Goal: Task Accomplishment & Management: Complete application form

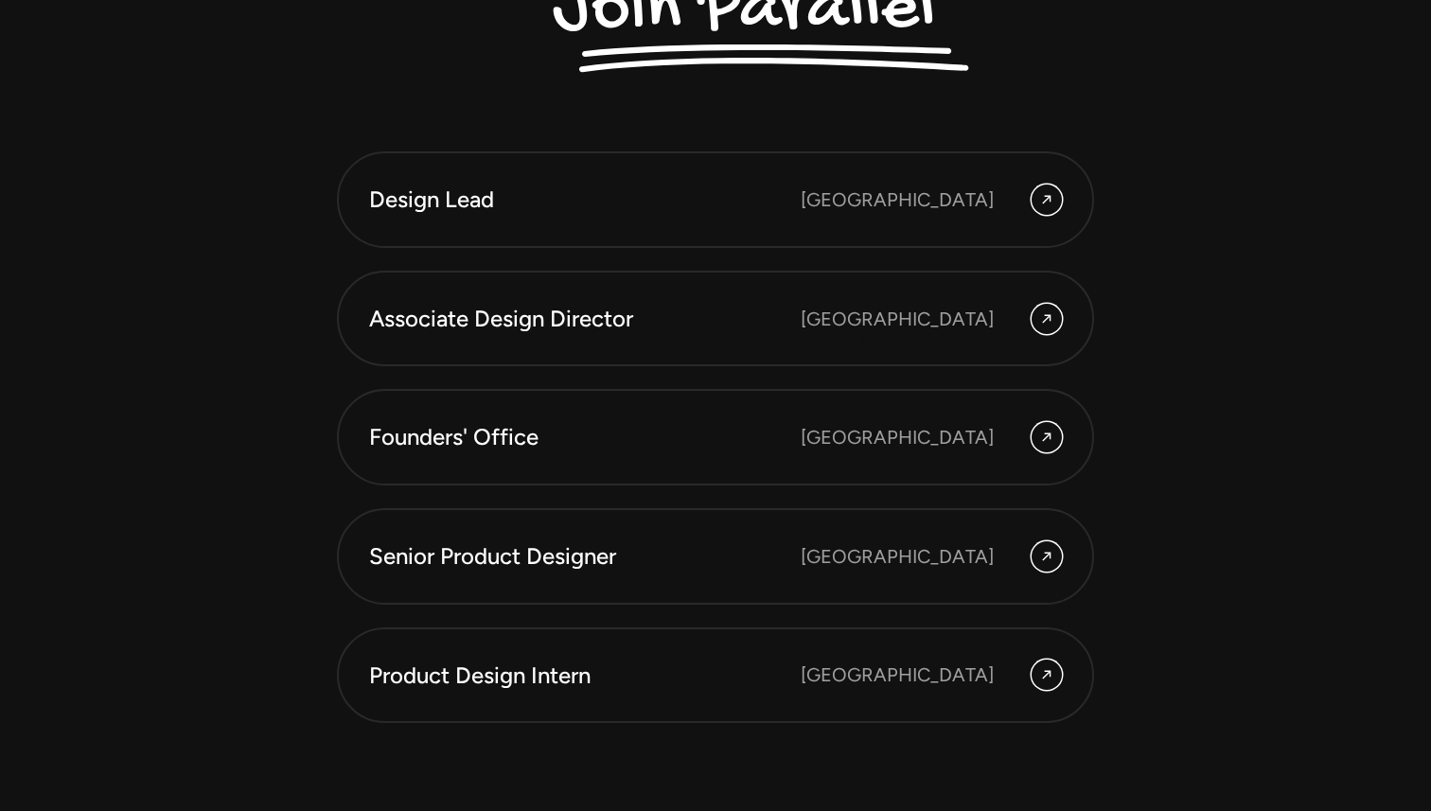
scroll to position [5163, 0]
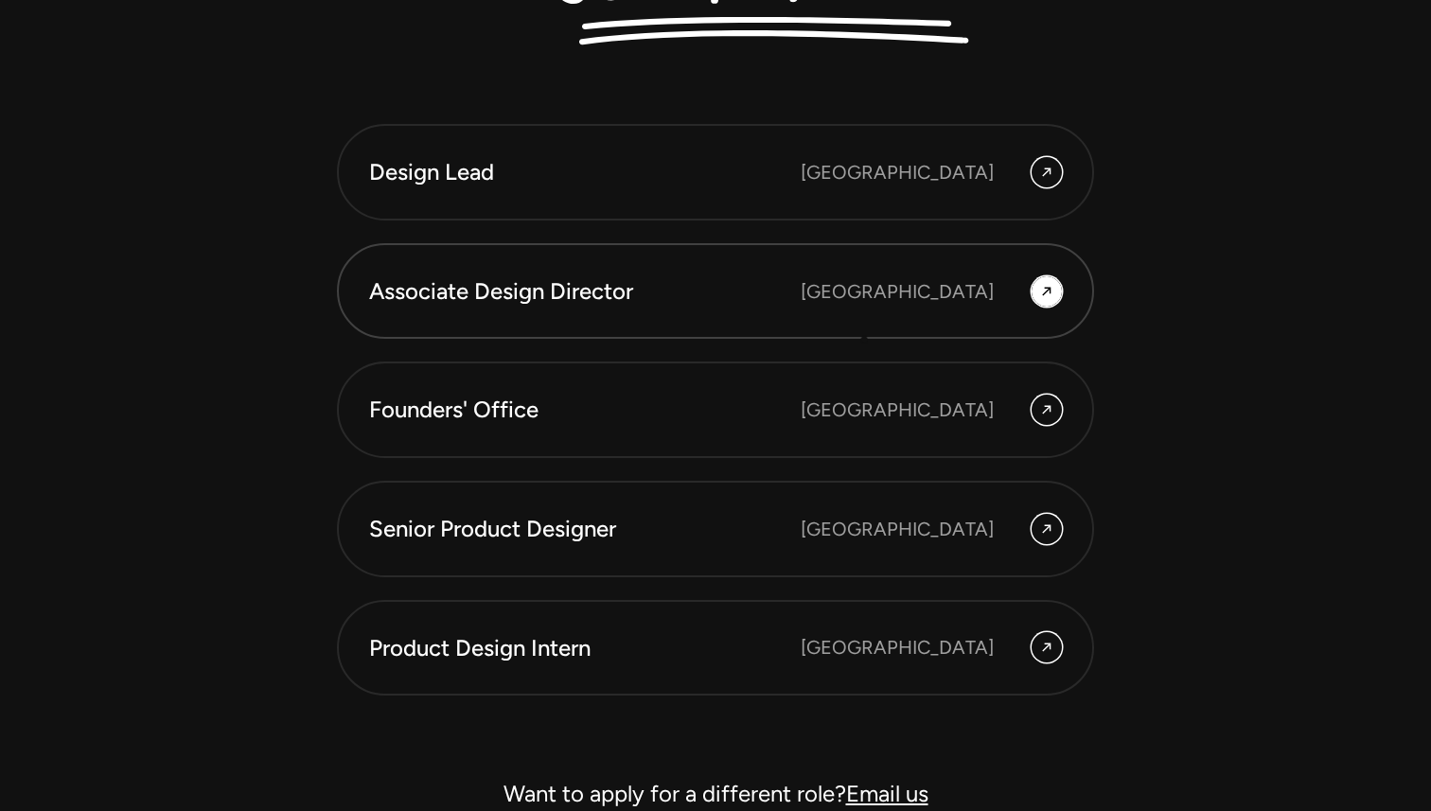
click at [864, 310] on link "Associate Design Director Bangalore" at bounding box center [715, 291] width 757 height 97
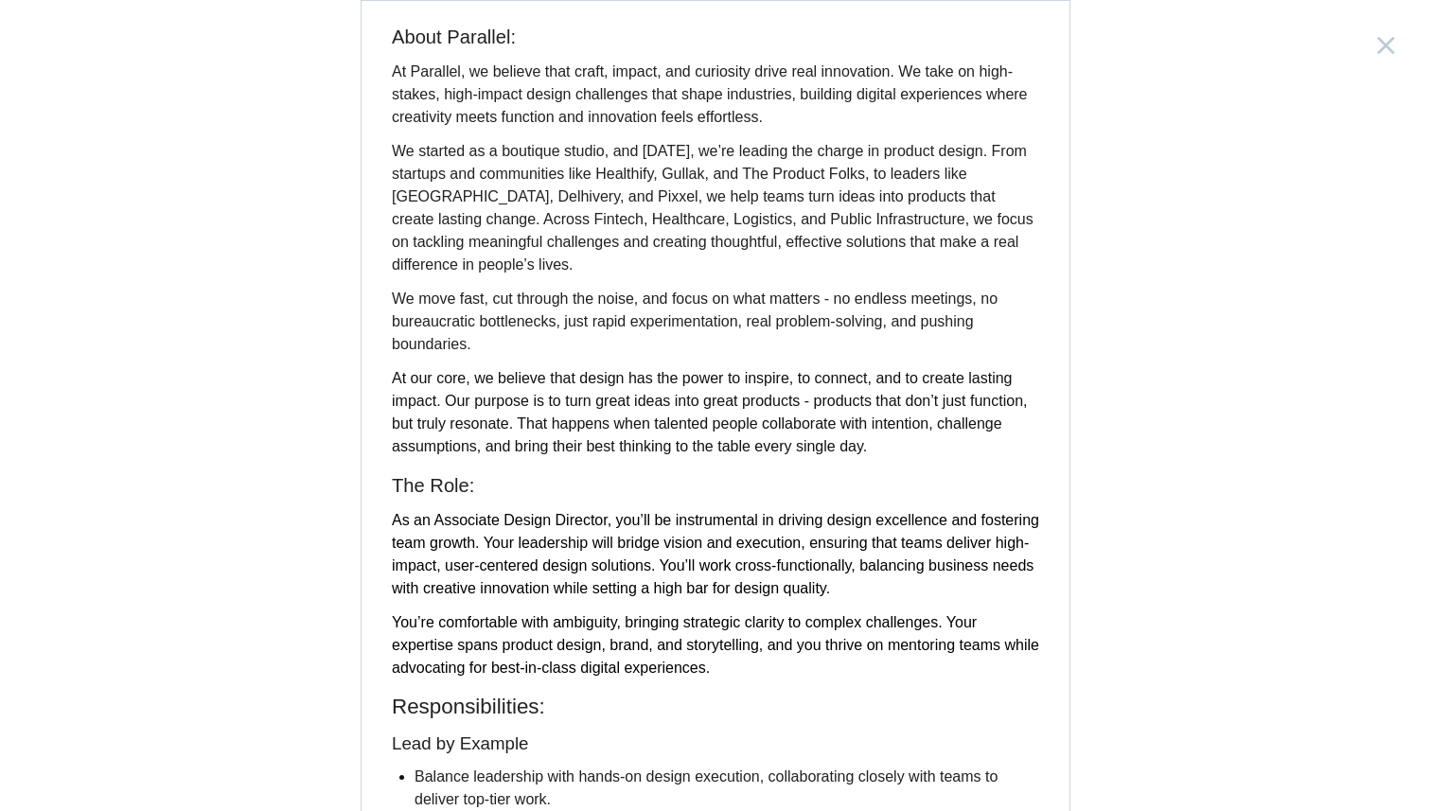
scroll to position [240, 0]
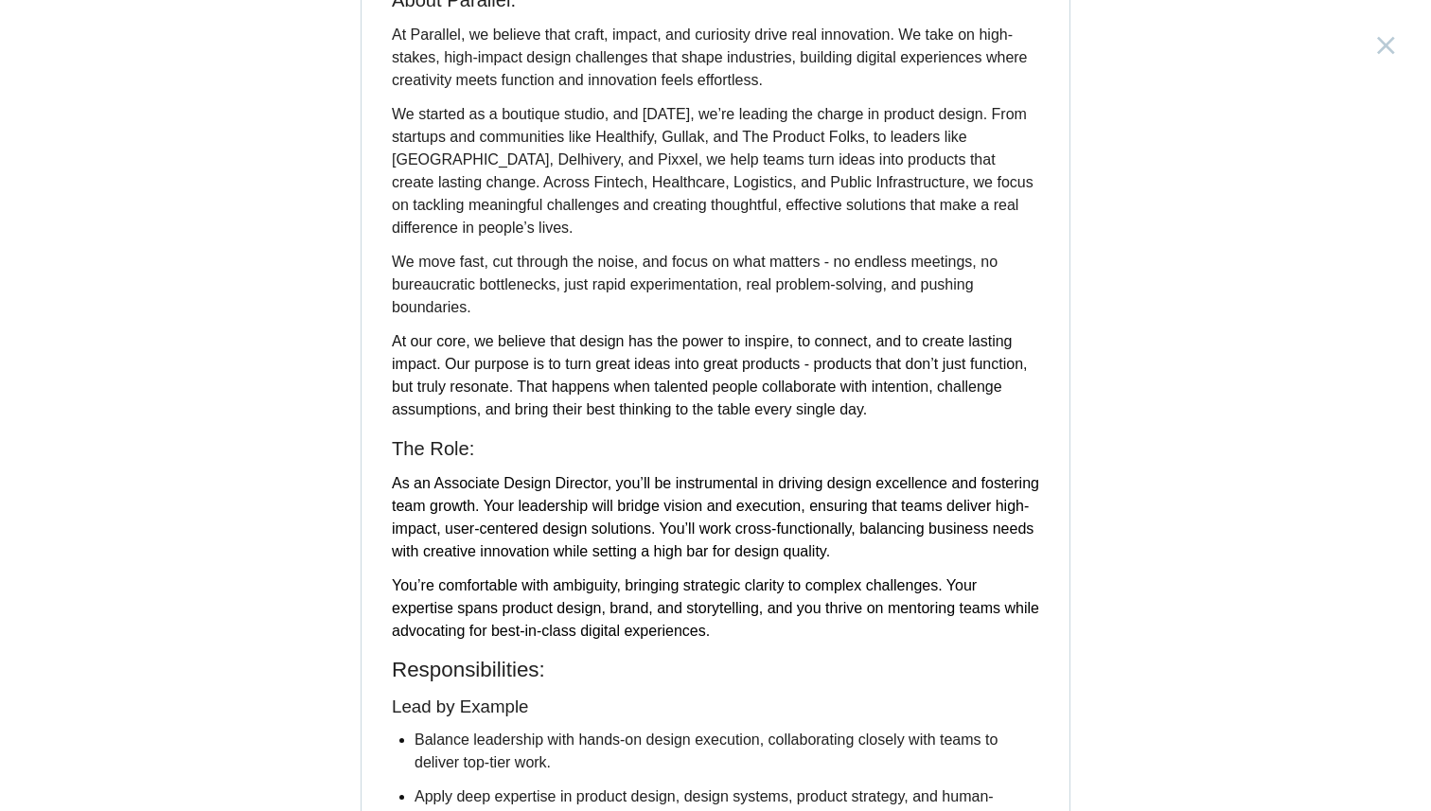
click at [559, 291] on span "We move fast, cut through the noise, and focus on what matters - no endless mee…" at bounding box center [695, 285] width 606 height 62
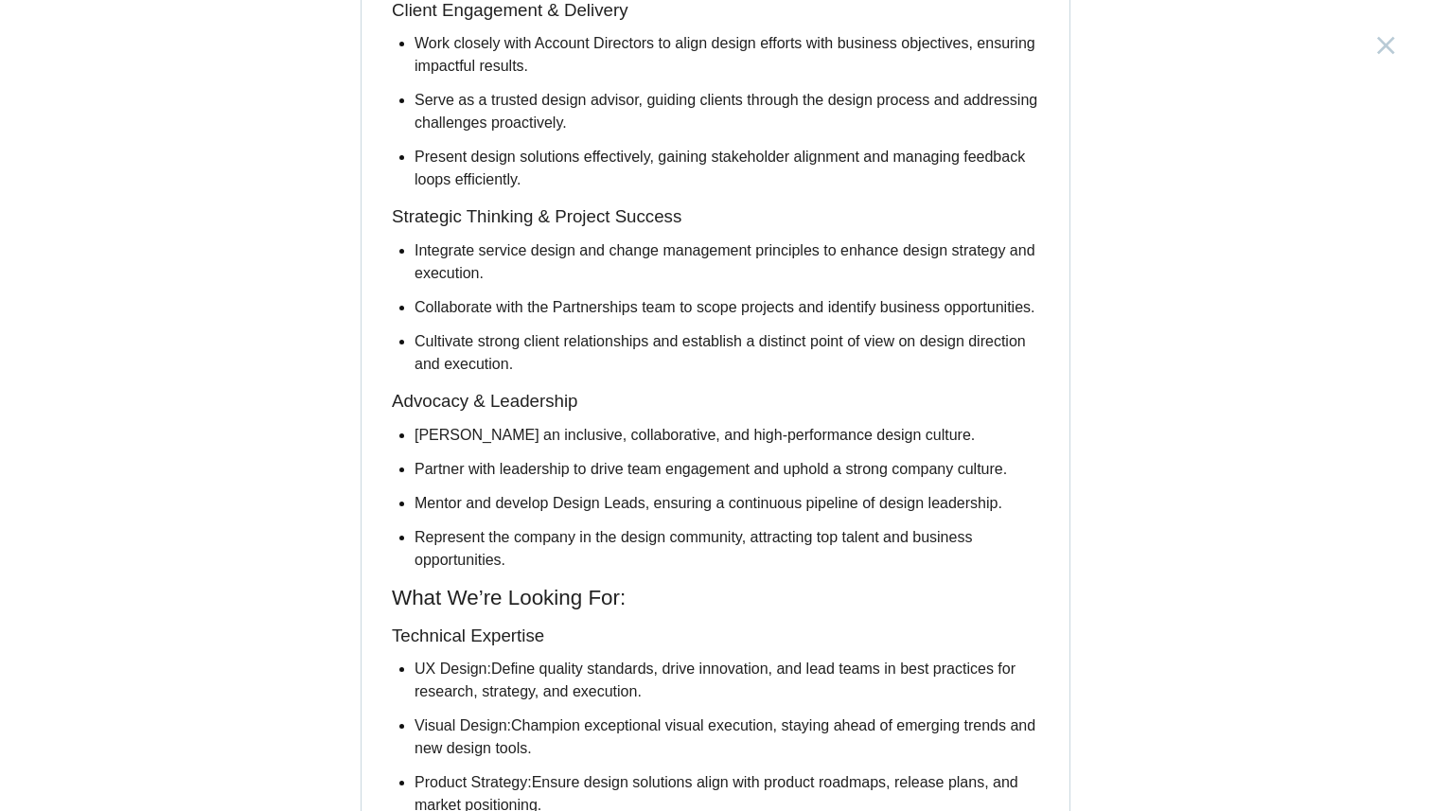
scroll to position [1158, 0]
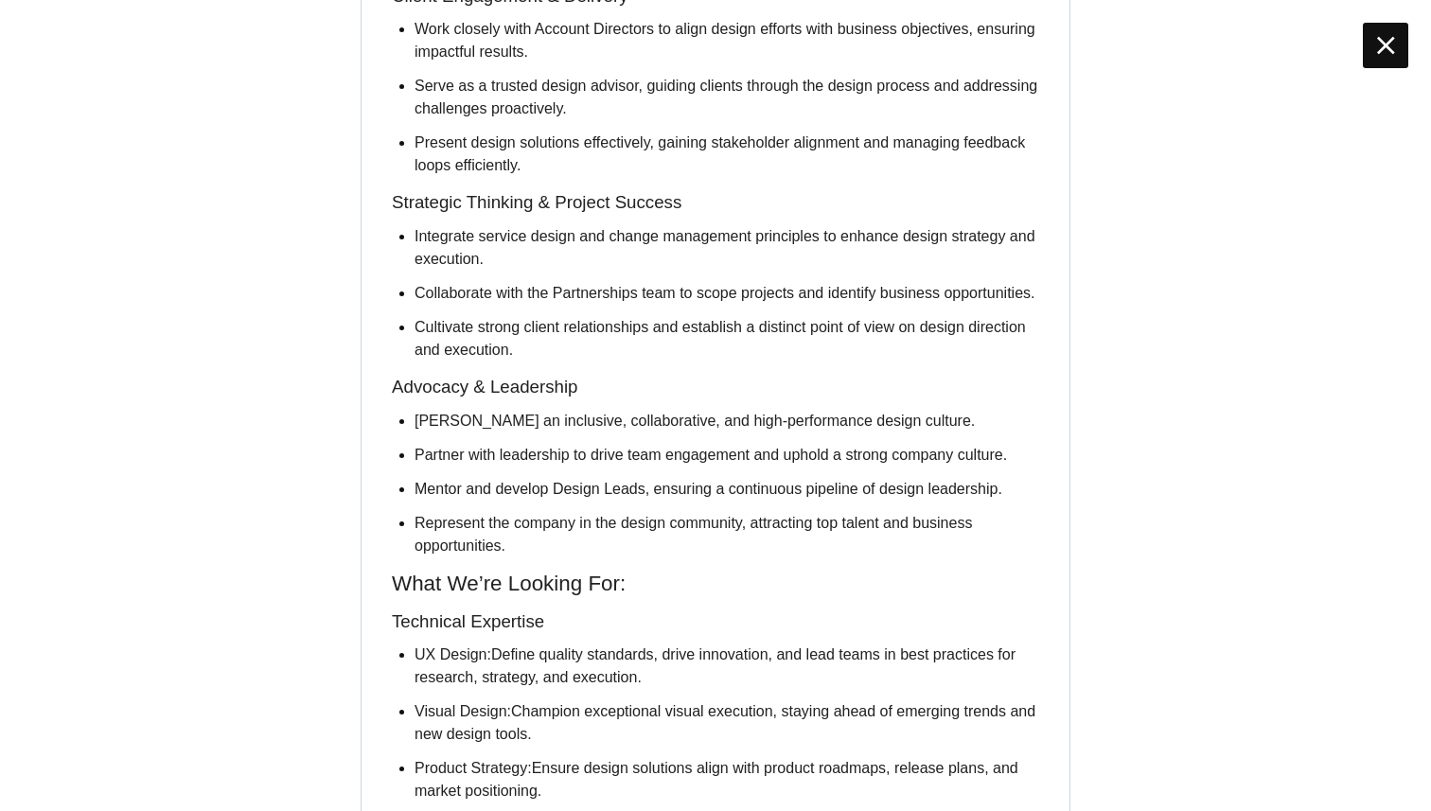
click at [1387, 46] on icon at bounding box center [1386, 45] width 18 height 30
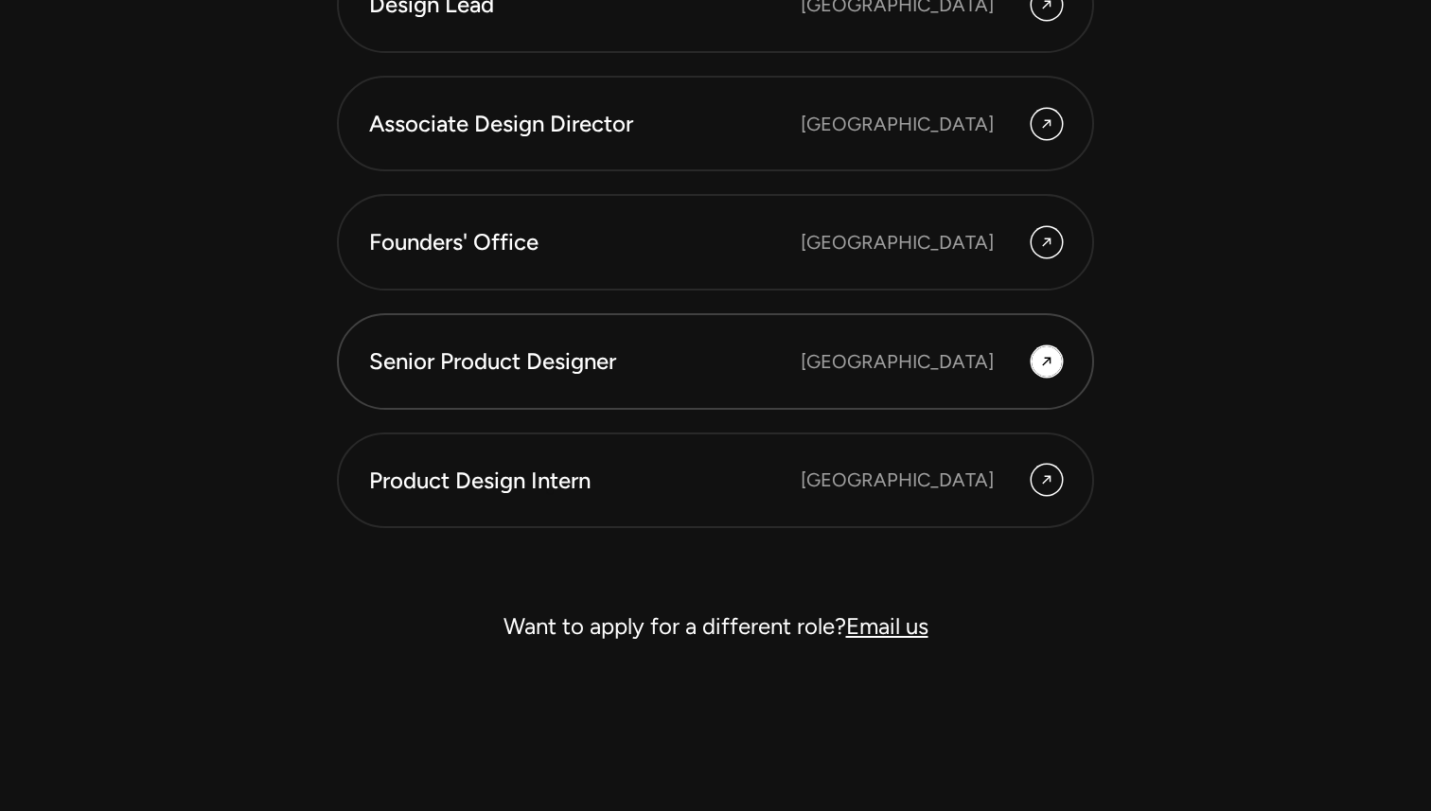
scroll to position [5343, 0]
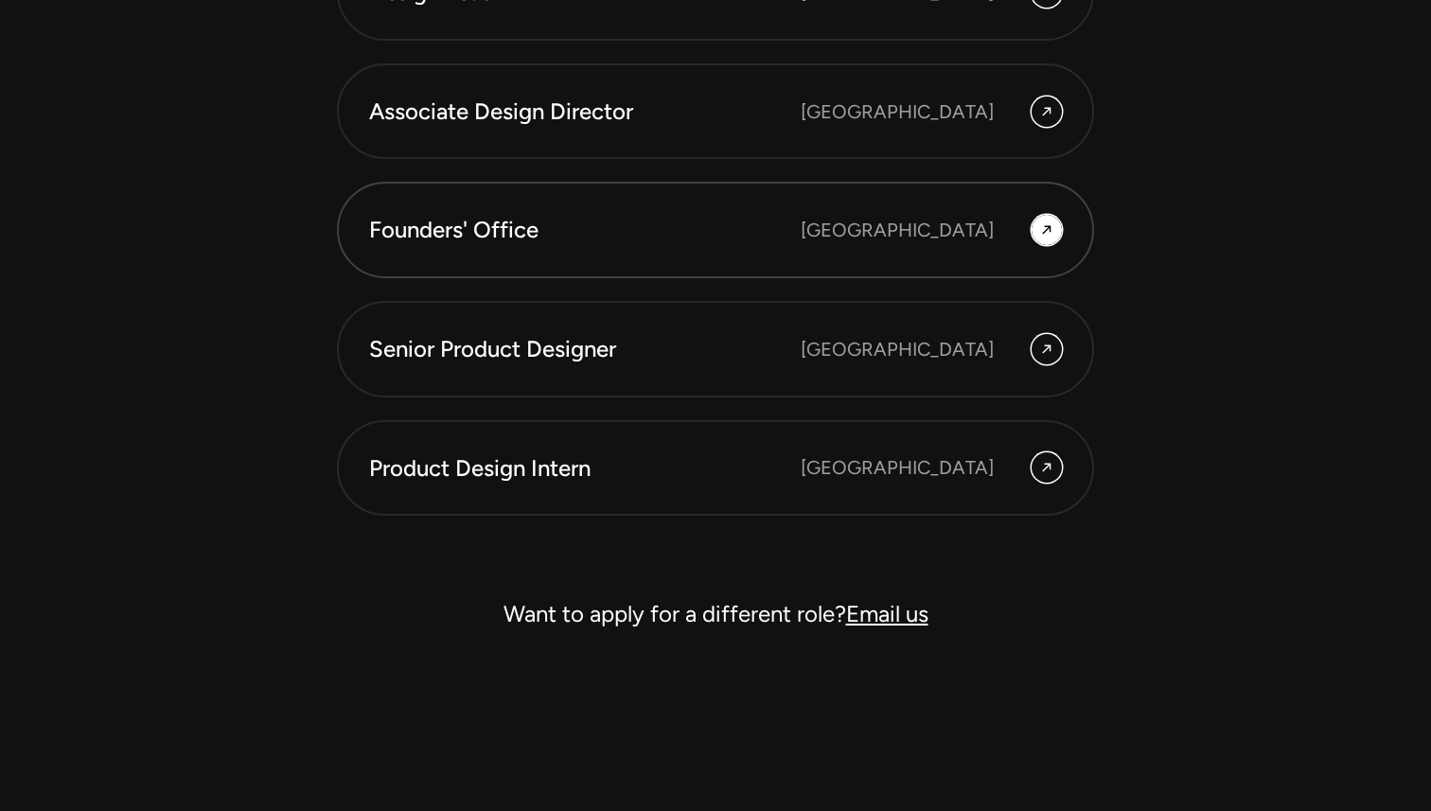
click at [621, 215] on div "Founders' Office" at bounding box center [584, 230] width 431 height 32
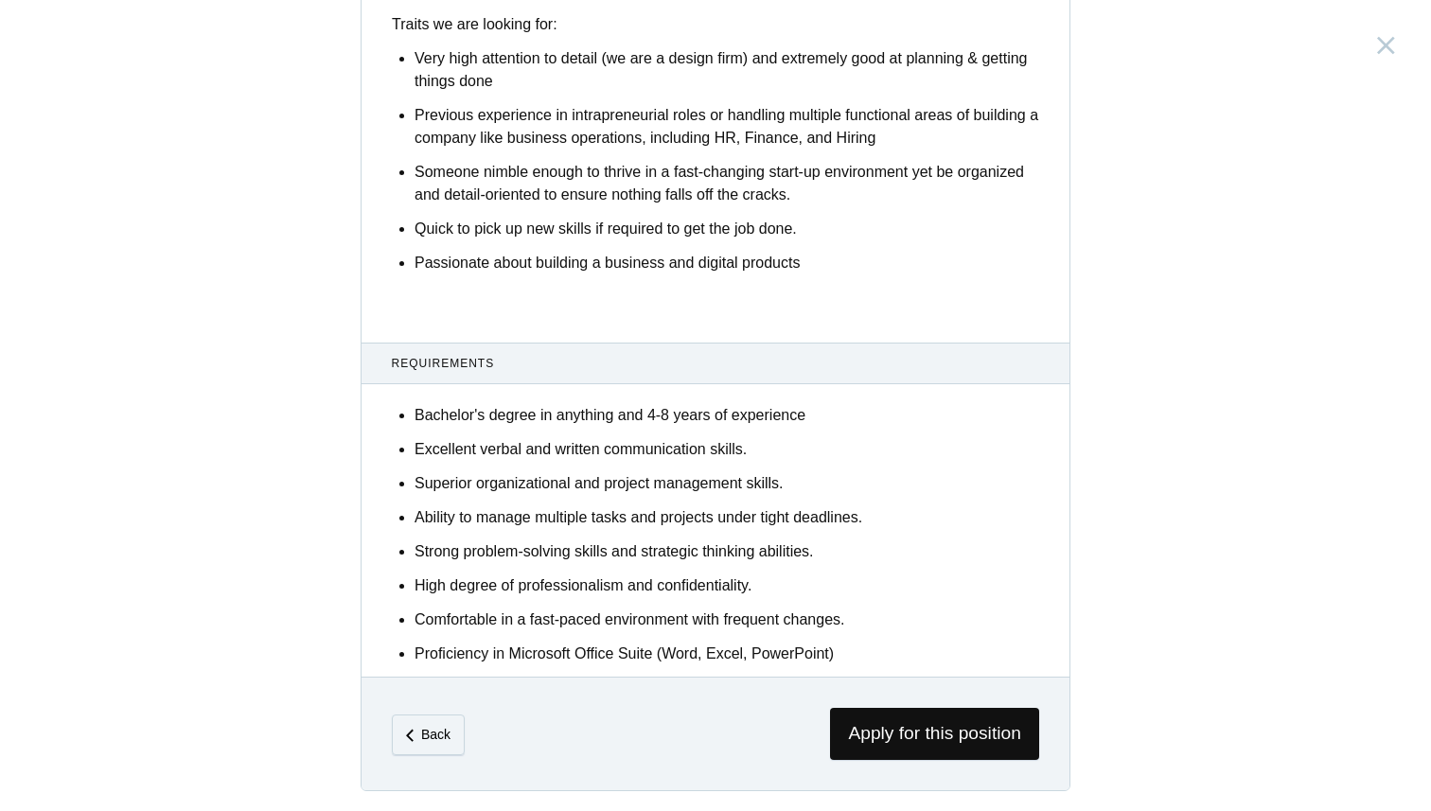
scroll to position [1001, 0]
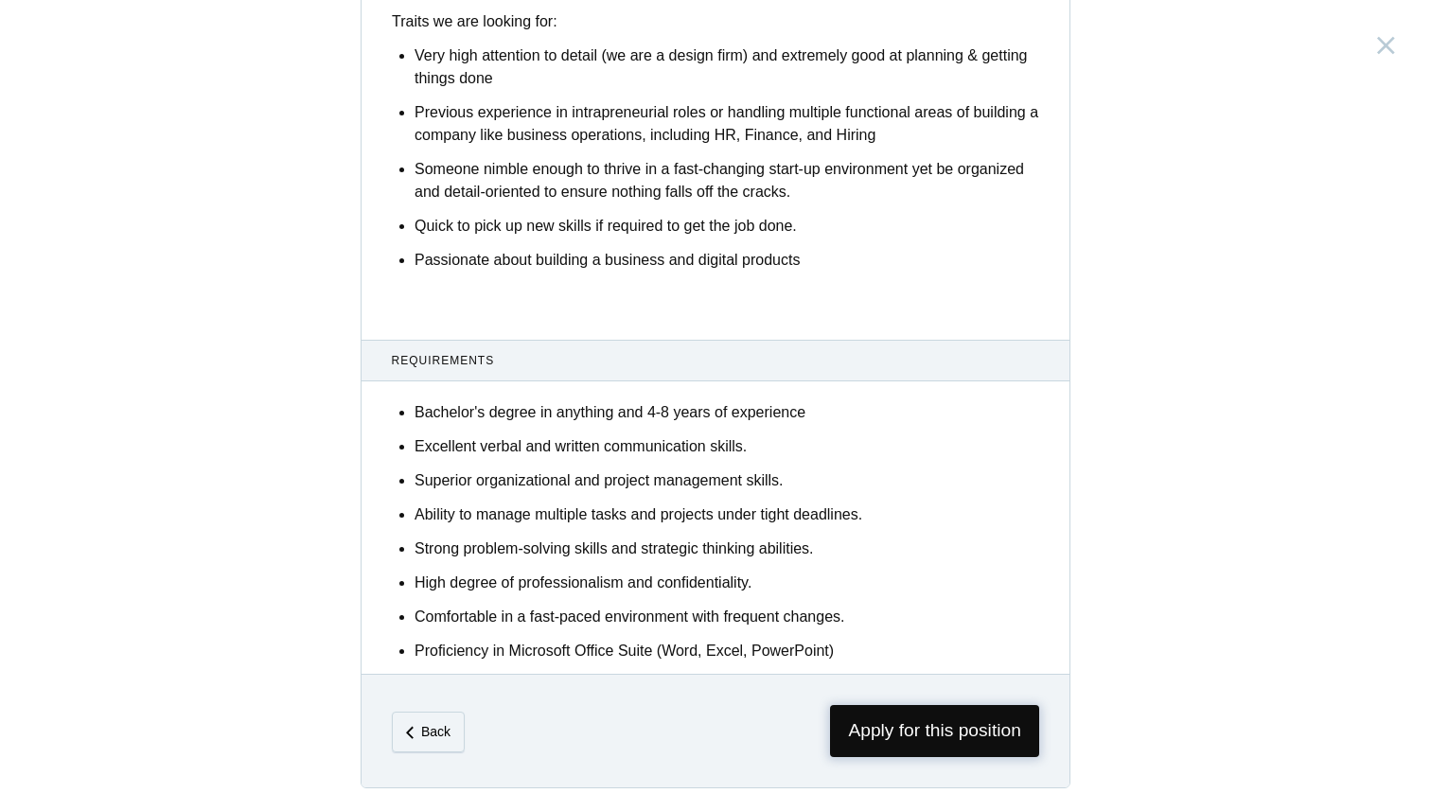
click at [959, 738] on span "Apply for this position" at bounding box center [934, 731] width 209 height 52
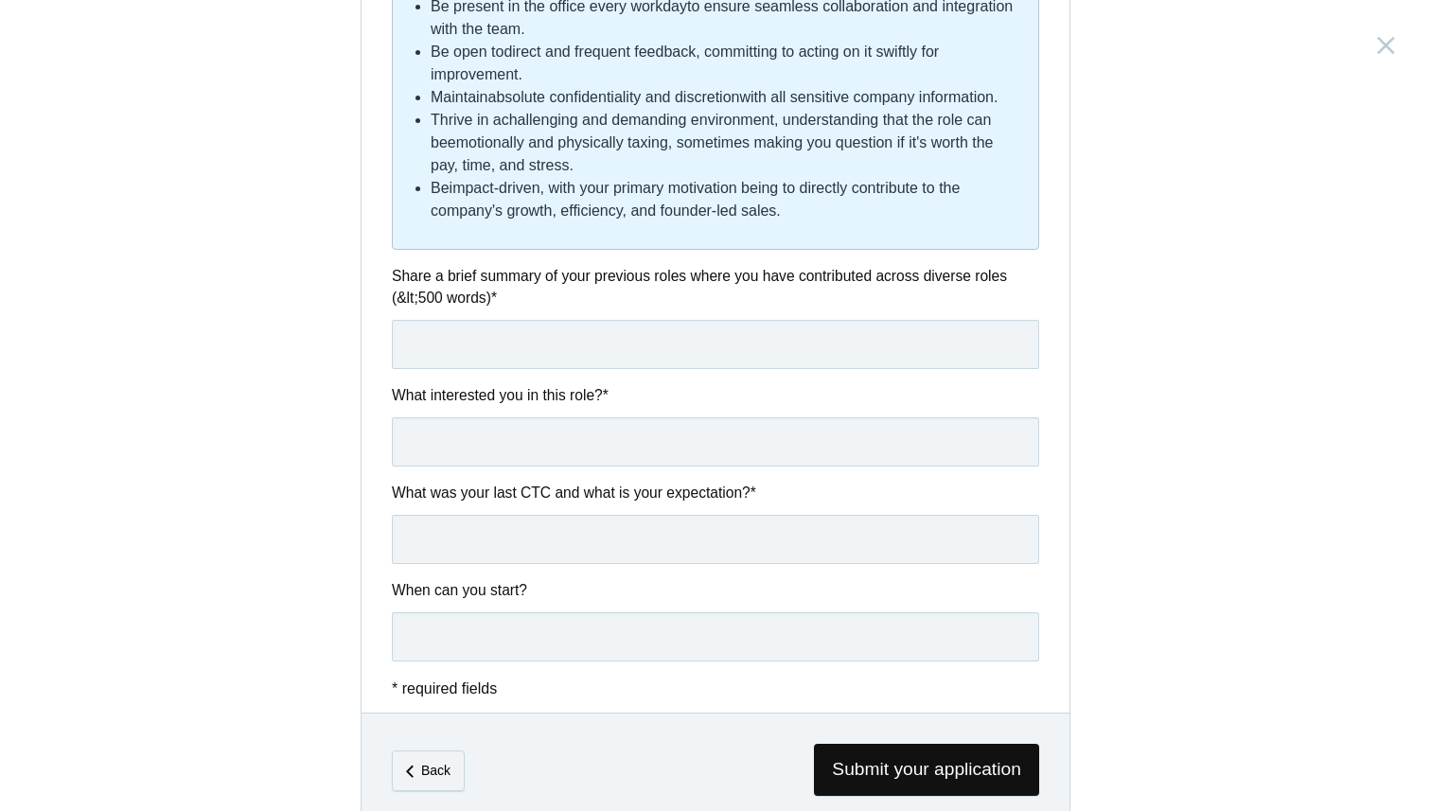
scroll to position [1011, 0]
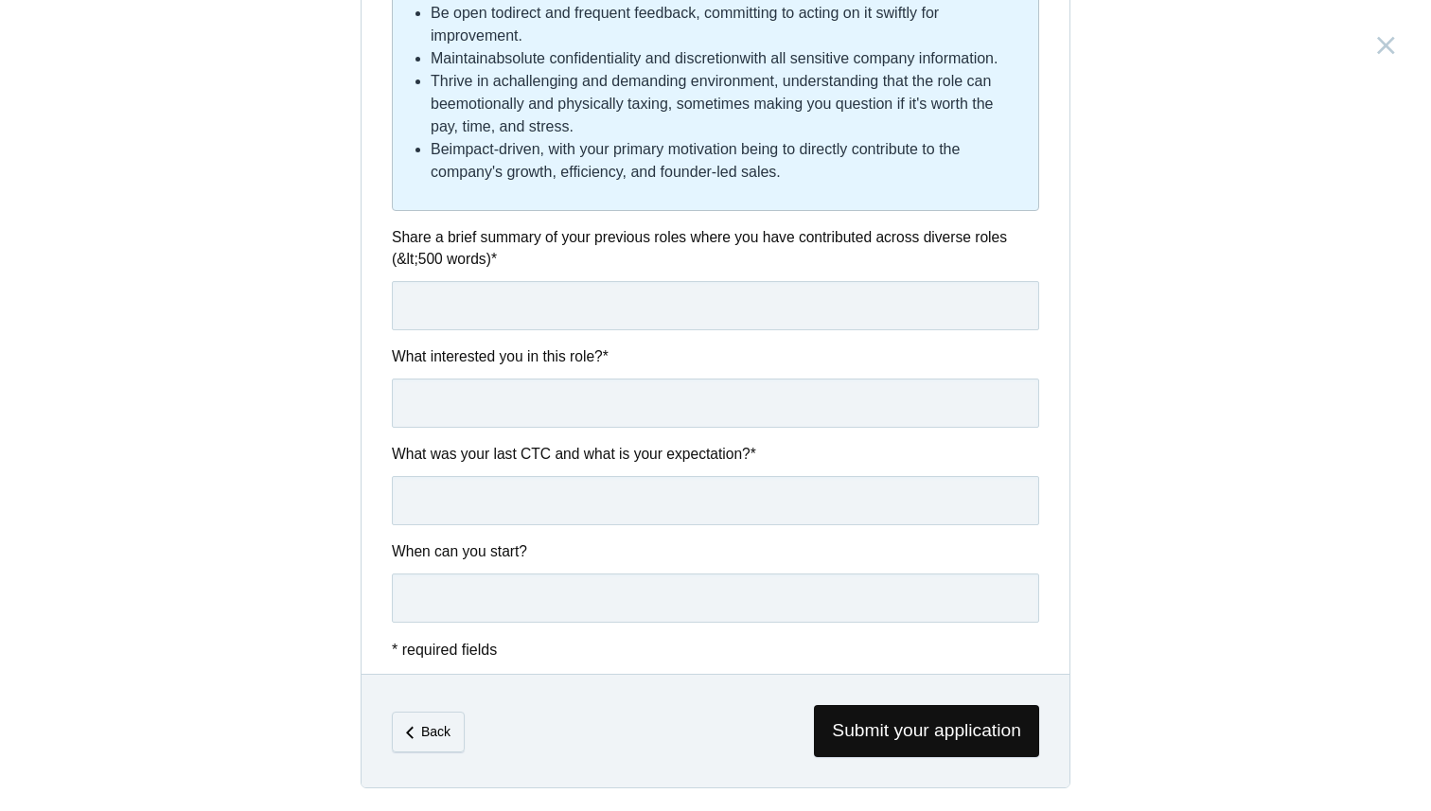
click at [1099, 341] on div "Founders' Office India, Bengaluru Submitting form failed, try again. Retry Your…" at bounding box center [715, 405] width 1431 height 811
click at [919, 743] on span "Submit your application" at bounding box center [926, 731] width 225 height 52
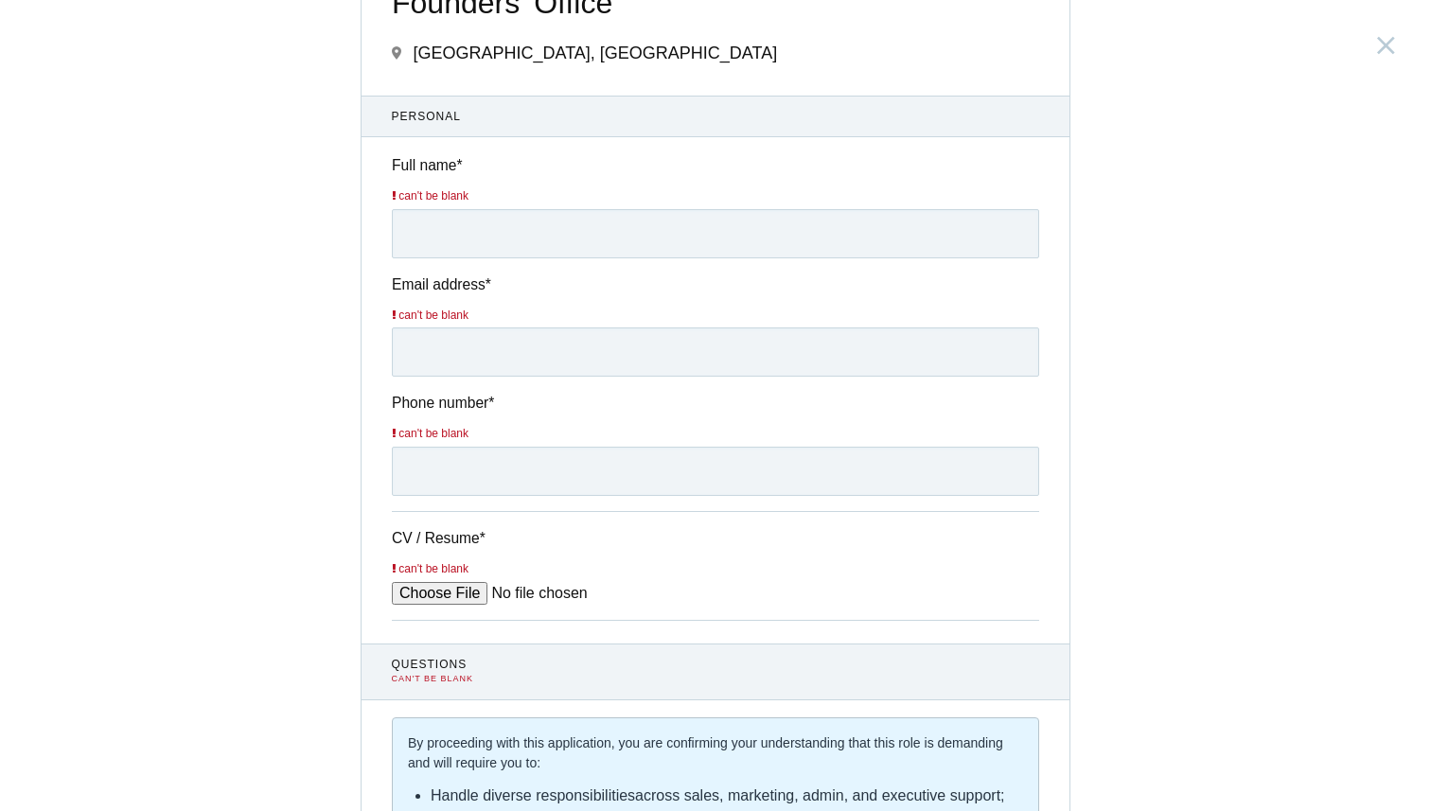
scroll to position [0, 0]
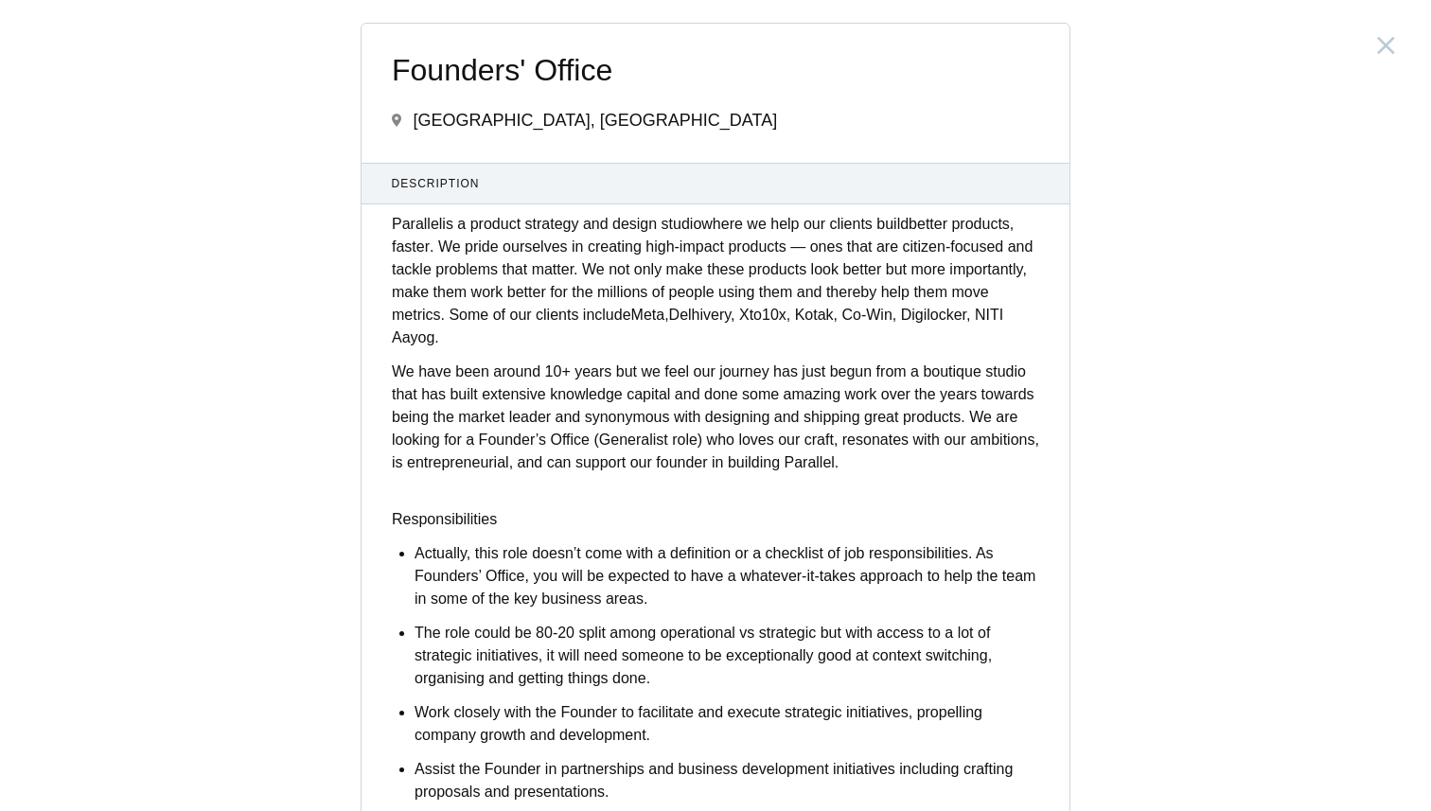
scroll to position [5343, 0]
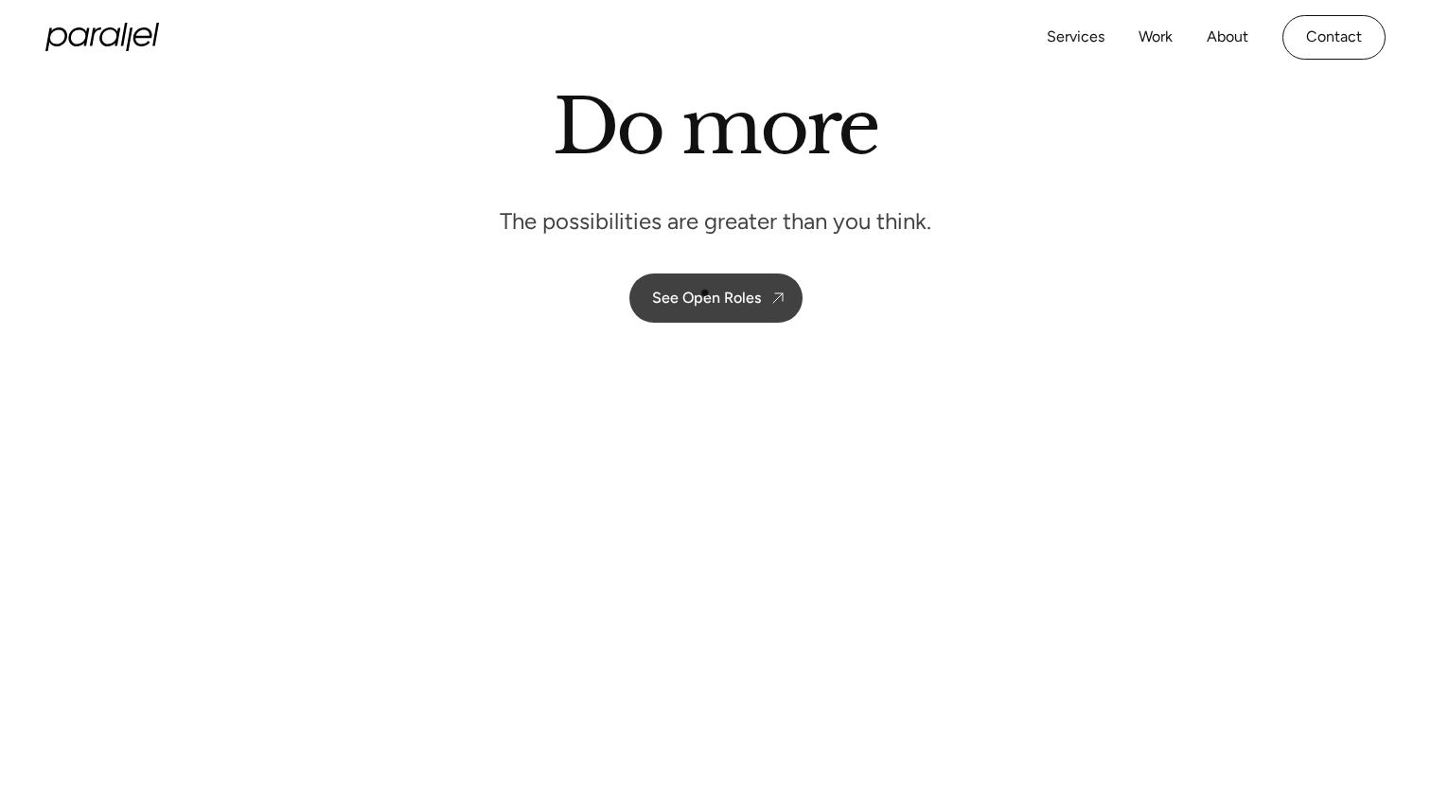
click at [703, 294] on div "See Open Roles" at bounding box center [706, 298] width 109 height 18
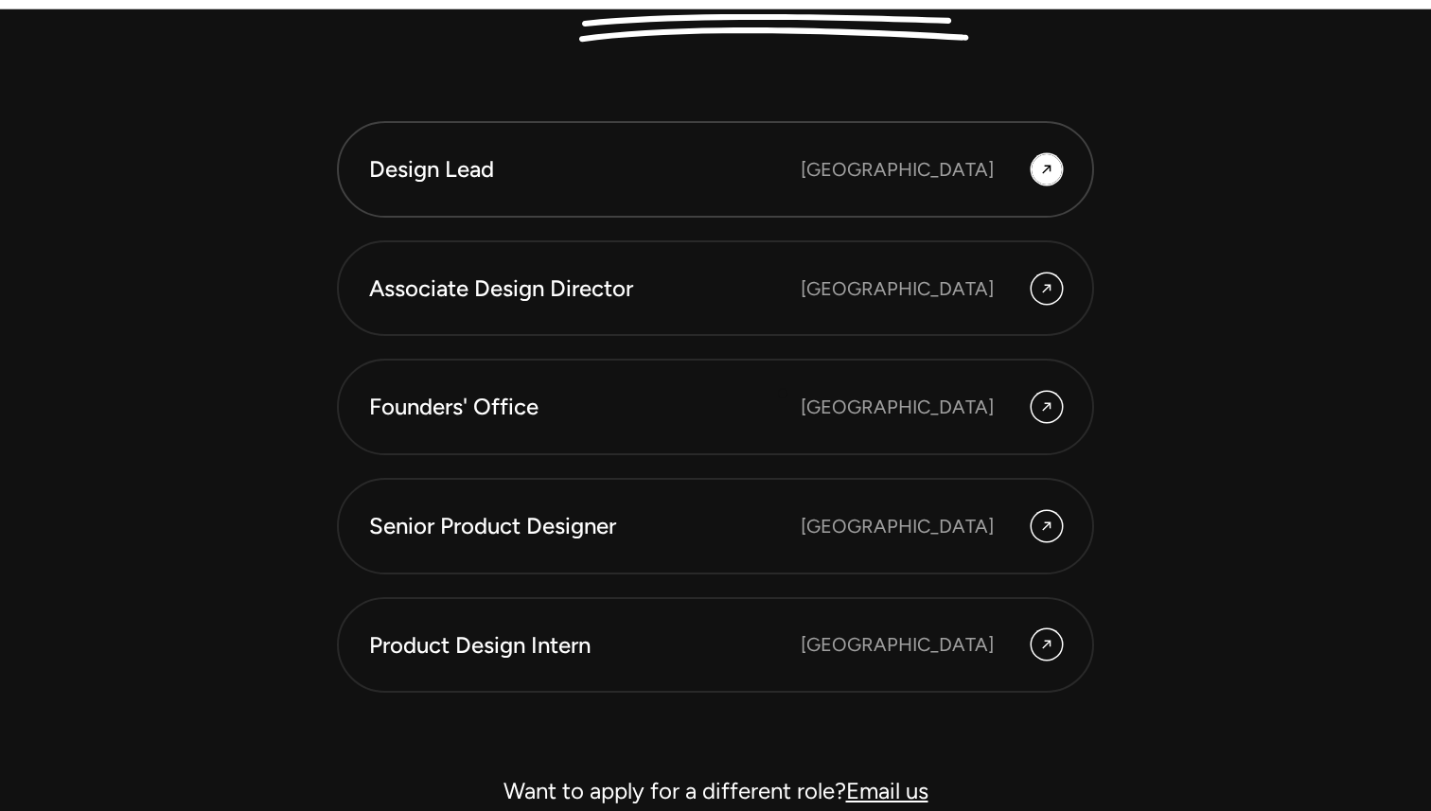
scroll to position [5177, 0]
